Goal: Task Accomplishment & Management: Use online tool/utility

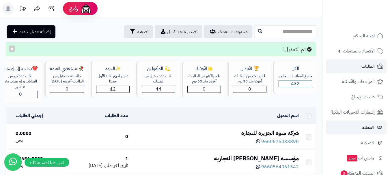
scroll to position [58, 0]
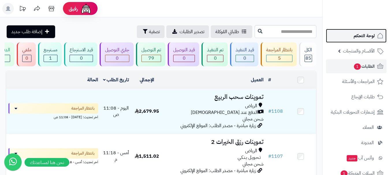
click at [360, 35] on span "لوحة التحكم" at bounding box center [364, 36] width 21 height 8
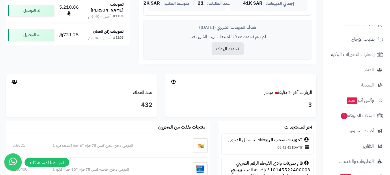
scroll to position [231, 0]
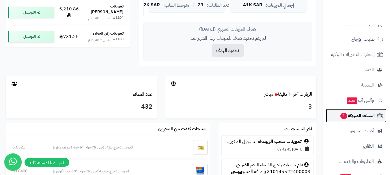
click at [356, 118] on span "السلات المتروكة 1" at bounding box center [357, 116] width 35 height 8
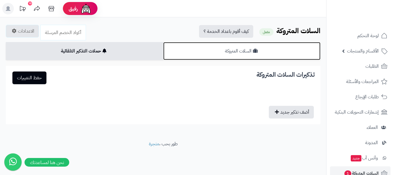
click at [207, 50] on link "السلات المتروكة" at bounding box center [242, 51] width 158 height 18
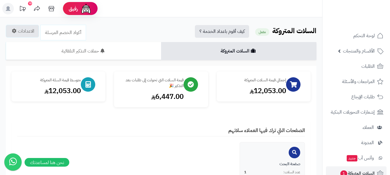
click at [131, 128] on h4 "الصفحات التي ترك فيها العملاء سلاتهم" at bounding box center [161, 132] width 288 height 9
click at [115, 122] on div "الصفحات التي ترك فيها العملاء سلاتهم صفحة البحث عدد السلات: 1 النسبة المئوية: 1…" at bounding box center [161, 162] width 299 height 80
click at [153, 121] on div "إجمالي قيمة السلات المتروكة 12,053.00 قيمة السلات التي تحولت إلى طلبات بعد التذ…" at bounding box center [161, 137] width 299 height 130
click at [180, 122] on div "الصفحات التي ترك فيها العملاء سلاتهم صفحة البحث عدد السلات: 1 النسبة المئوية: 1…" at bounding box center [161, 162] width 299 height 80
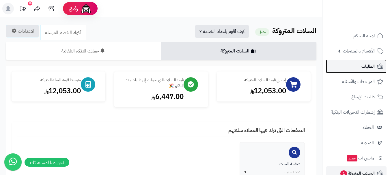
click at [353, 64] on link "الطلبات" at bounding box center [356, 66] width 61 height 14
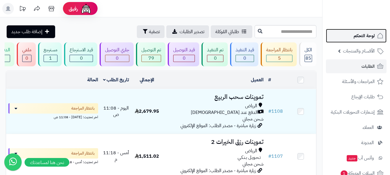
click at [364, 37] on span "لوحة التحكم" at bounding box center [364, 36] width 21 height 8
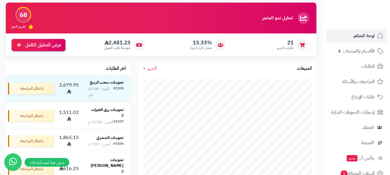
scroll to position [58, 0]
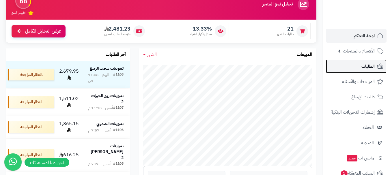
click at [367, 68] on span "الطلبات" at bounding box center [368, 66] width 13 height 8
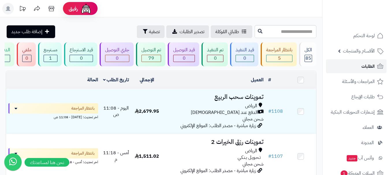
click at [368, 67] on span "الطلبات" at bounding box center [368, 66] width 13 height 8
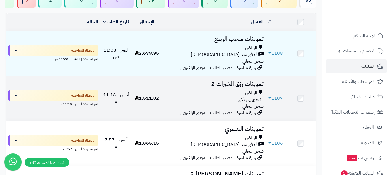
scroll to position [58, 0]
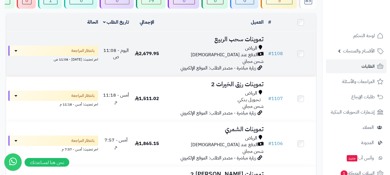
click at [200, 63] on div "الرياض الدفع عند الاستلام شحن مجاني" at bounding box center [214, 55] width 99 height 20
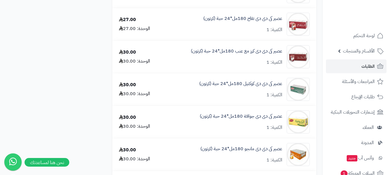
scroll to position [606, 0]
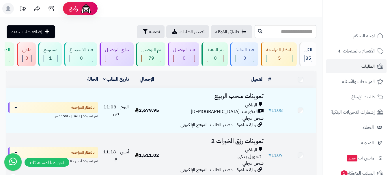
scroll to position [58, 0]
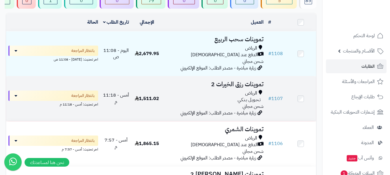
click at [171, 102] on div "تـحـويـل بـنـكـي" at bounding box center [214, 100] width 99 height 7
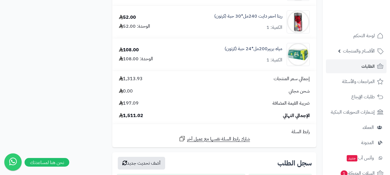
scroll to position [462, 0]
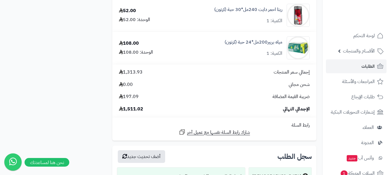
click at [246, 41] on link "مياه بريير200مل*24 حبة (كرتون)" at bounding box center [254, 42] width 58 height 7
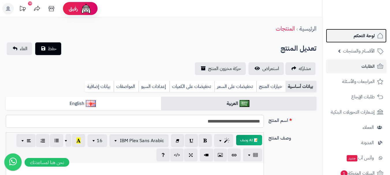
click at [352, 37] on link "لوحة التحكم" at bounding box center [356, 36] width 61 height 14
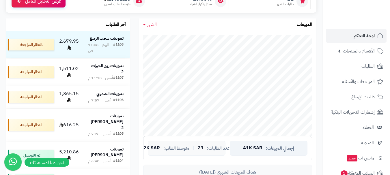
scroll to position [29, 0]
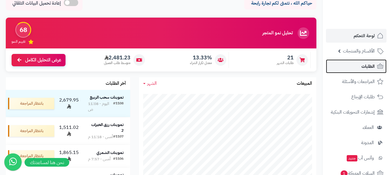
click at [364, 69] on span "الطلبات" at bounding box center [368, 66] width 13 height 8
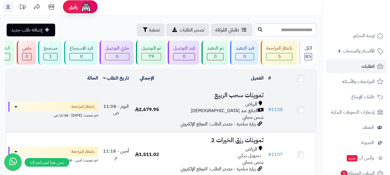
scroll to position [29, 0]
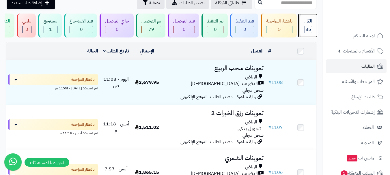
click at [308, 31] on span "85" at bounding box center [309, 29] width 6 height 7
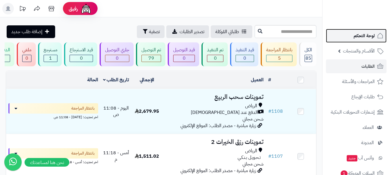
drag, startPoint x: 371, startPoint y: 39, endPoint x: 356, endPoint y: 41, distance: 15.0
click at [371, 39] on span "لوحة التحكم" at bounding box center [364, 36] width 21 height 8
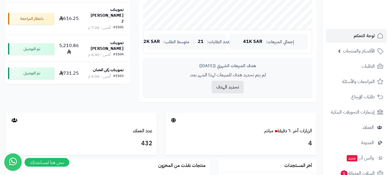
scroll to position [185, 0]
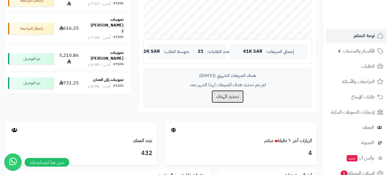
click at [222, 97] on button "تحديد الهدف" at bounding box center [228, 96] width 32 height 13
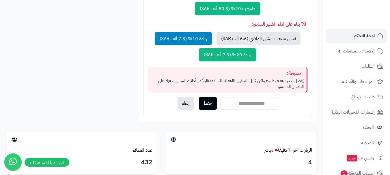
scroll to position [329, 0]
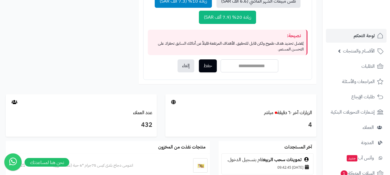
click at [237, 69] on input "number" at bounding box center [250, 65] width 58 height 13
type input "*"
click at [226, 65] on input "*" at bounding box center [250, 65] width 58 height 13
drag, startPoint x: 238, startPoint y: 67, endPoint x: 260, endPoint y: 67, distance: 22.2
click at [260, 67] on input "*" at bounding box center [250, 65] width 58 height 13
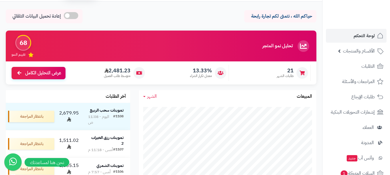
scroll to position [0, 0]
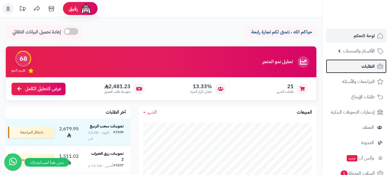
click at [369, 67] on span "الطلبات" at bounding box center [368, 66] width 13 height 8
